Goal: Task Accomplishment & Management: Manage account settings

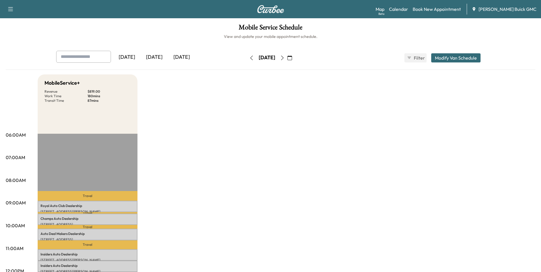
drag, startPoint x: 227, startPoint y: 118, endPoint x: 233, endPoint y: 111, distance: 9.7
click at [134, 56] on div "[DATE]" at bounding box center [126, 57] width 27 height 13
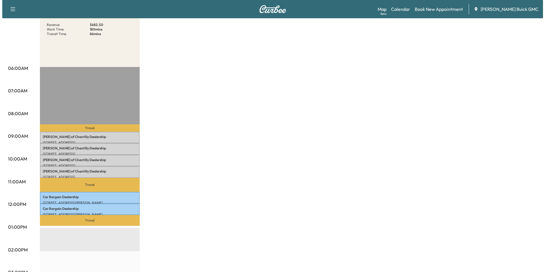
scroll to position [86, 0]
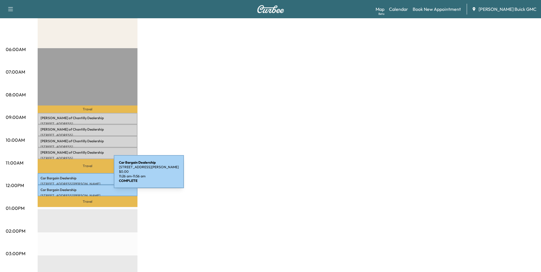
click at [71, 176] on p "Car Bargain Dealership" at bounding box center [87, 178] width 94 height 5
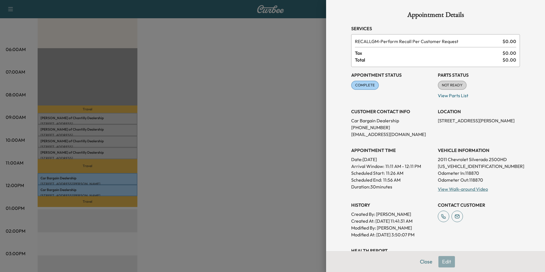
scroll to position [57, 0]
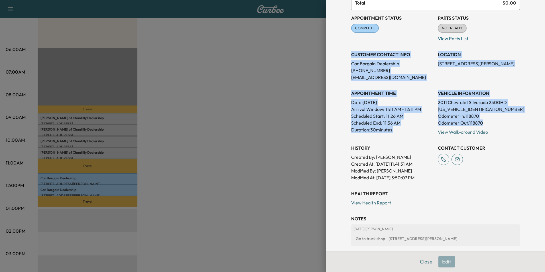
drag, startPoint x: 348, startPoint y: 53, endPoint x: 498, endPoint y: 123, distance: 166.4
click at [498, 123] on div "Appointment Status COMPLETE Mark as Not Ready Parts Status NOT READY Mark as Re…" at bounding box center [435, 95] width 169 height 171
copy div "CUSTOMER CONTACT INFO Car Bargain Dealership [PHONE_NUMBER] [EMAIL_ADDRESS][DOM…"
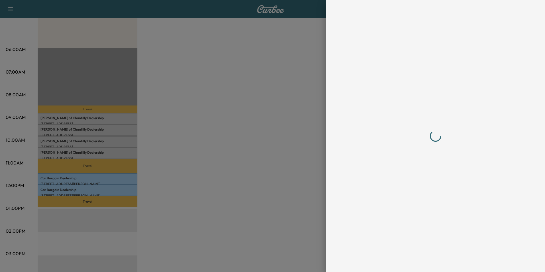
scroll to position [0, 0]
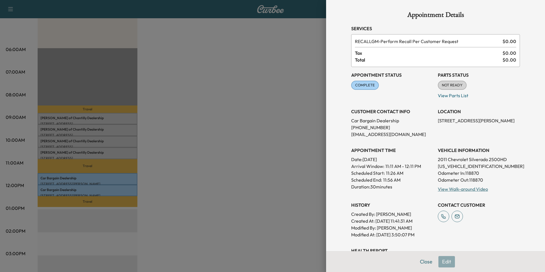
click at [217, 119] on div at bounding box center [272, 136] width 545 height 272
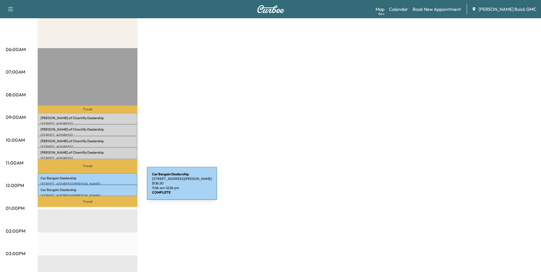
click at [104, 188] on p "Car Bargain Dealership" at bounding box center [87, 190] width 94 height 5
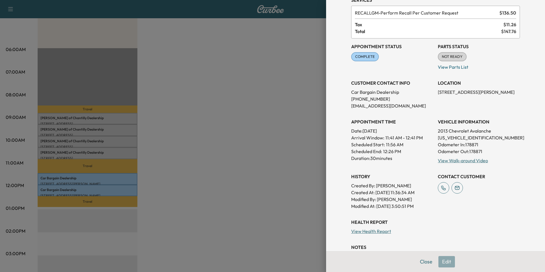
scroll to position [57, 0]
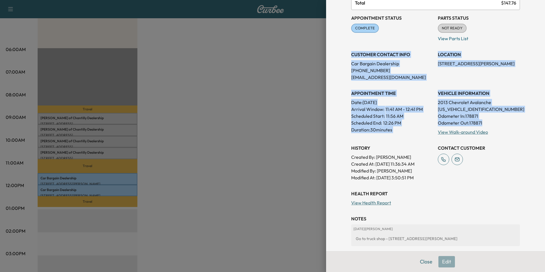
drag, startPoint x: 347, startPoint y: 53, endPoint x: 495, endPoint y: 121, distance: 162.8
click at [495, 121] on div "Appointment Status COMPLETE Mark as Not Ready Parts Status NOT READY Mark as Re…" at bounding box center [435, 95] width 169 height 171
copy div "CUSTOMER CONTACT INFO Car Bargain Dealership [PHONE_NUMBER] [EMAIL_ADDRESS][DOM…"
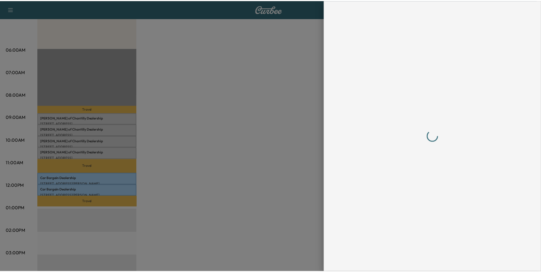
scroll to position [0, 0]
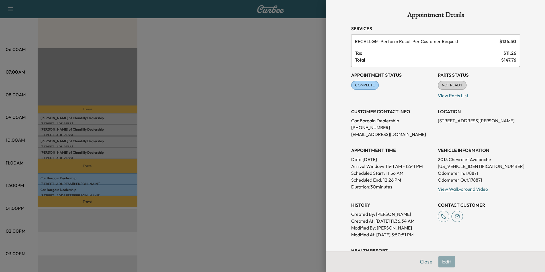
click at [188, 139] on div at bounding box center [272, 136] width 545 height 272
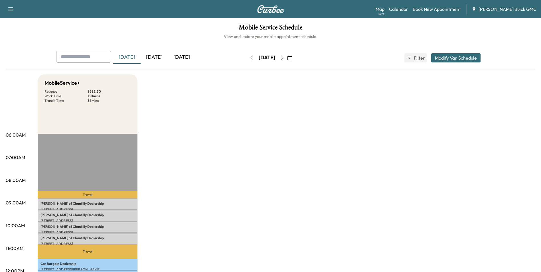
click at [157, 56] on div "[DATE]" at bounding box center [154, 57] width 27 height 13
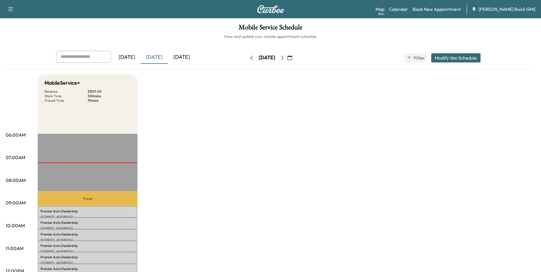
click at [184, 56] on div "[DATE]" at bounding box center [181, 57] width 27 height 13
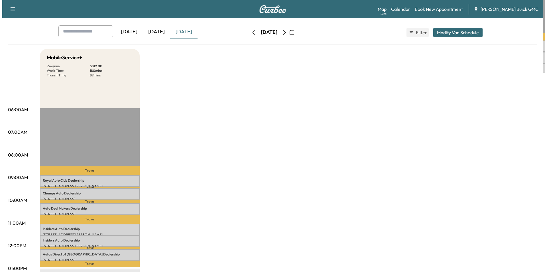
scroll to position [57, 0]
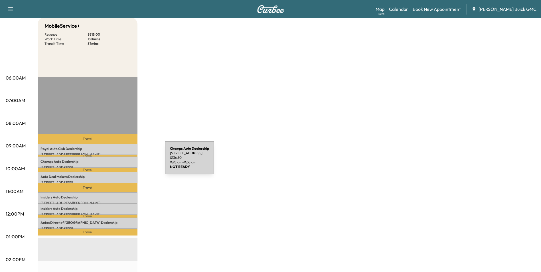
click at [122, 161] on p "Champs Auto Dealership" at bounding box center [87, 161] width 94 height 5
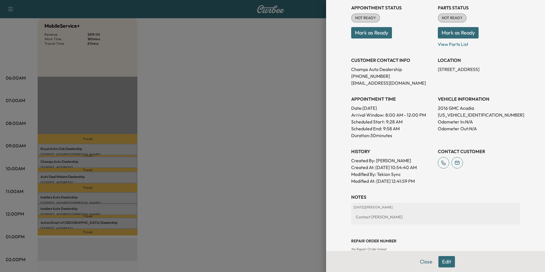
scroll to position [86, 0]
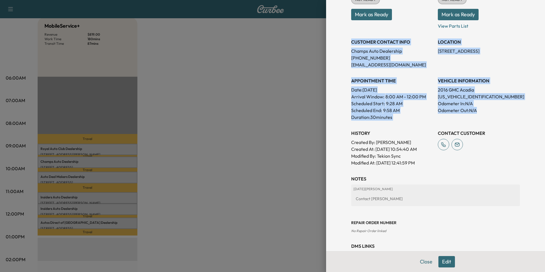
drag, startPoint x: 348, startPoint y: 41, endPoint x: 487, endPoint y: 112, distance: 156.8
click at [487, 112] on div "Appointment Status NOT READY Mark as Ready Parts Status NOT READY Mark as Ready…" at bounding box center [435, 73] width 169 height 185
copy div "CUSTOMER CONTACT INFO Champs Auto Dealership [PHONE_NUMBER] [EMAIL_ADDRESS][DOM…"
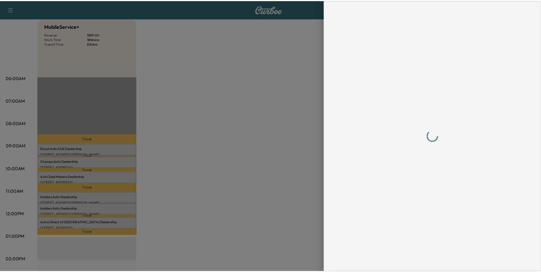
scroll to position [0, 0]
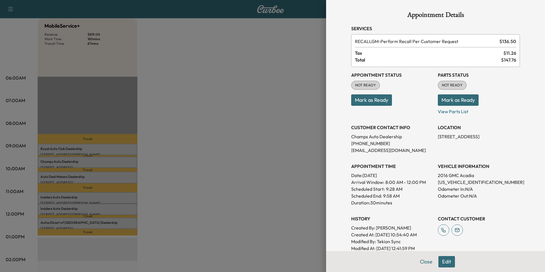
click at [235, 177] on div at bounding box center [272, 136] width 545 height 272
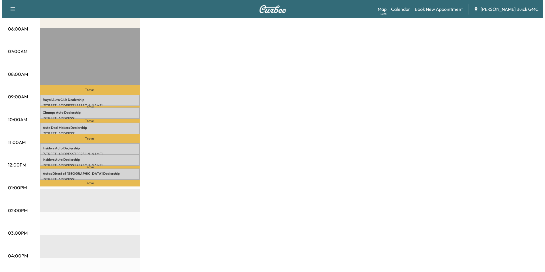
scroll to position [114, 0]
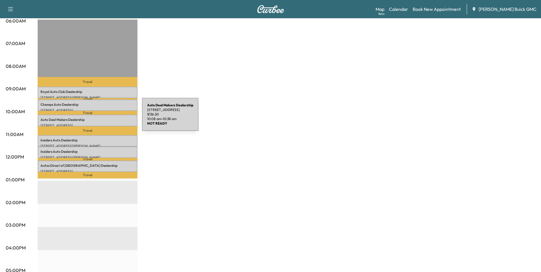
click at [99, 118] on p "Auto Deal Makers Dealership" at bounding box center [87, 120] width 94 height 5
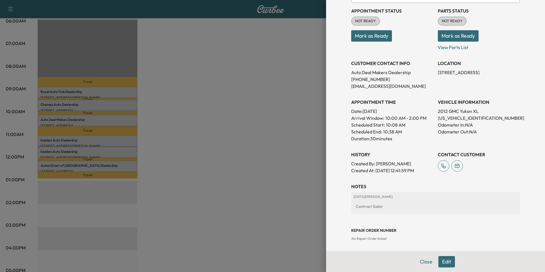
scroll to position [86, 0]
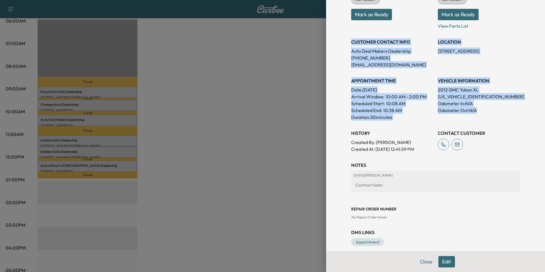
drag, startPoint x: 347, startPoint y: 40, endPoint x: 482, endPoint y: 112, distance: 152.1
click at [482, 112] on div "Appointment Status NOT READY Mark as Ready Parts Status NOT READY Mark as Ready…" at bounding box center [435, 66] width 169 height 171
copy div "CUSTOMER CONTACT INFO Auto Deal Makers Dealership [PHONE_NUMBER] [EMAIL_ADDRESS…"
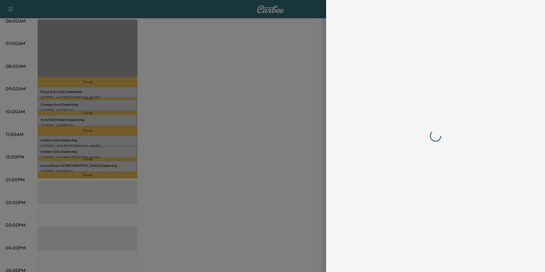
scroll to position [0, 0]
click at [190, 110] on div at bounding box center [272, 136] width 545 height 272
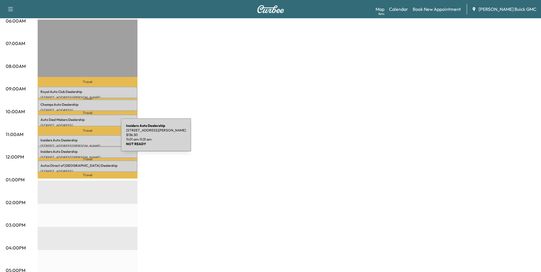
click at [78, 138] on p "Insiders Auto Dealership" at bounding box center [87, 140] width 94 height 5
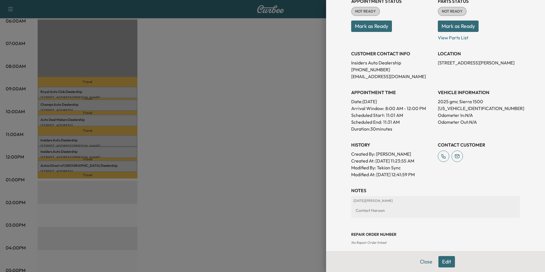
scroll to position [86, 0]
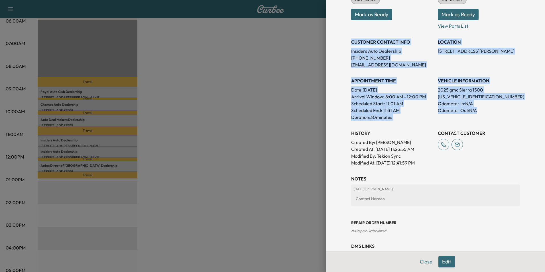
drag, startPoint x: 347, startPoint y: 41, endPoint x: 500, endPoint y: 119, distance: 171.8
click at [500, 119] on div "Appointment Status NOT READY Mark as Ready Parts Status NOT READY Mark as Ready…" at bounding box center [435, 73] width 169 height 185
copy div "CUSTOMER CONTACT INFO Insiders Auto Dealership [PHONE_NUMBER] [EMAIL_ADDRESS][D…"
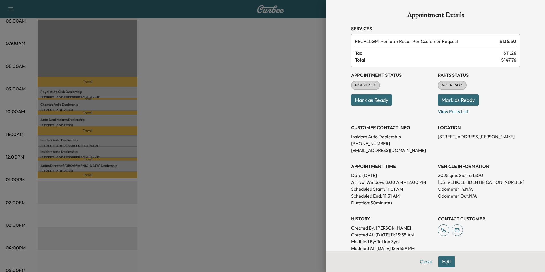
click at [213, 97] on div at bounding box center [272, 136] width 545 height 272
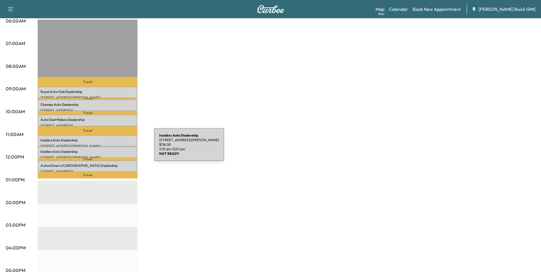
click at [111, 149] on p "Insiders Auto Dealership" at bounding box center [87, 151] width 94 height 5
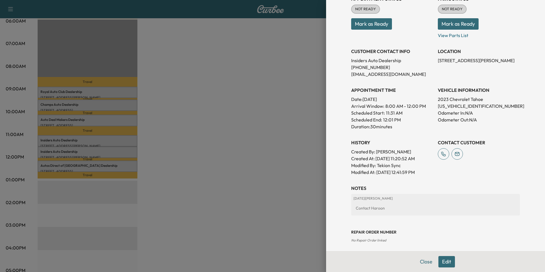
scroll to position [86, 0]
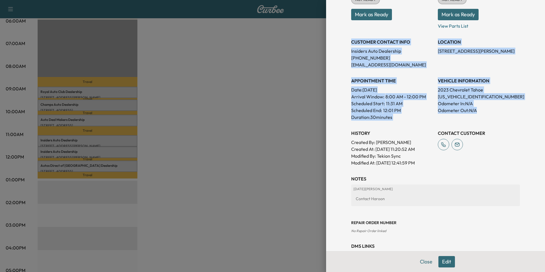
drag, startPoint x: 347, startPoint y: 41, endPoint x: 499, endPoint y: 117, distance: 169.8
click at [499, 117] on div "Appointment Details Services RECALLGM - Perform Recall Per Customer Request $ 1…" at bounding box center [436, 92] width 183 height 357
copy div "CUSTOMER CONTACT INFO Insiders Auto Dealership [PHONE_NUMBER] [EMAIL_ADDRESS][D…"
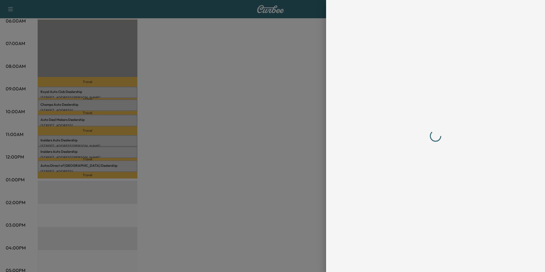
scroll to position [0, 0]
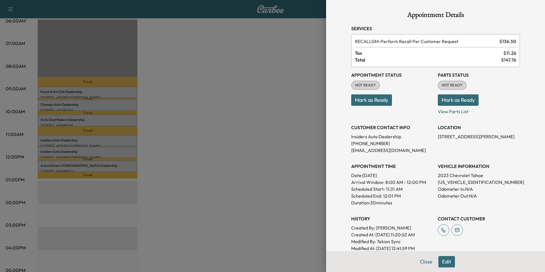
click at [222, 180] on div at bounding box center [272, 136] width 545 height 272
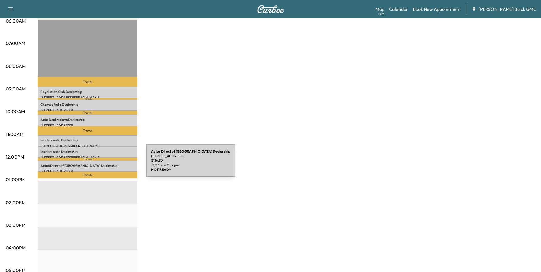
click at [103, 164] on p "Autos Direct of Manassas Dealership" at bounding box center [87, 165] width 94 height 5
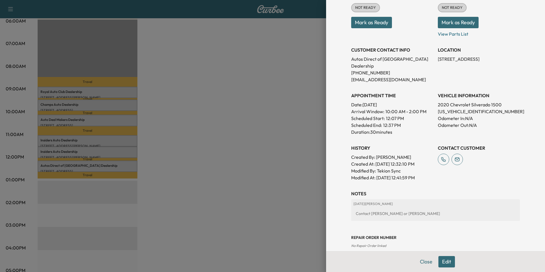
scroll to position [86, 0]
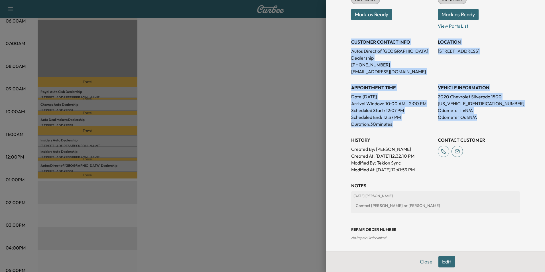
drag, startPoint x: 347, startPoint y: 40, endPoint x: 479, endPoint y: 110, distance: 149.8
click at [479, 110] on div "Appointment Status NOT READY Mark as Ready Parts Status NOT READY Mark as Ready…" at bounding box center [435, 77] width 169 height 192
copy div "CUSTOMER CONTACT INFO Autos Direct of Manassas Dealership [PHONE_NUMBER] [EMAIL…"
